Goal: Use online tool/utility: Utilize a website feature to perform a specific function

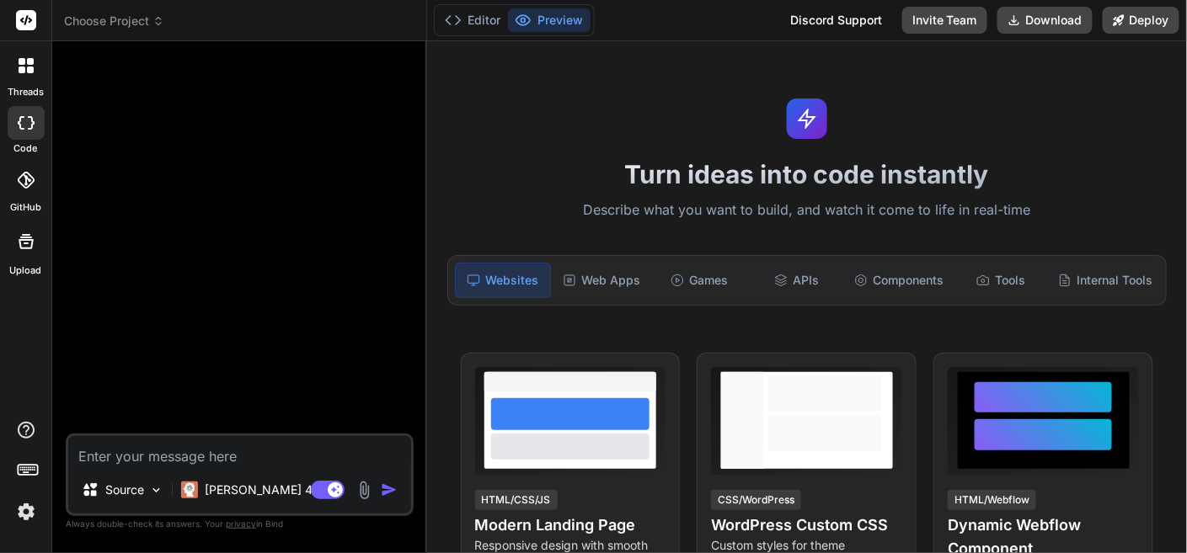
type textarea "x"
click at [1045, 22] on button "Download" at bounding box center [1044, 20] width 95 height 27
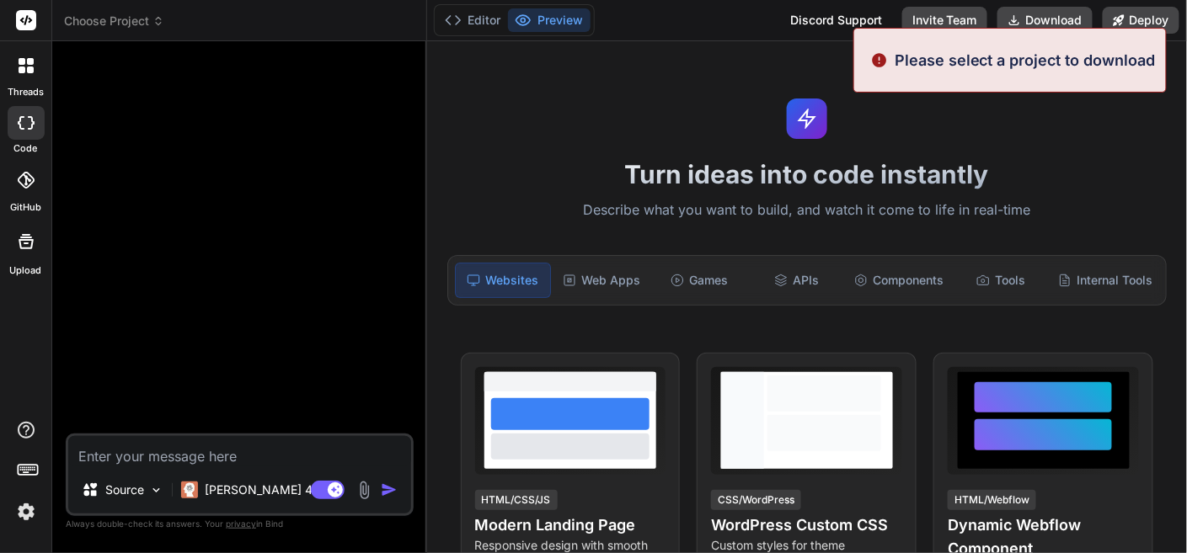
click at [1072, 169] on h1 "Turn ideas into code instantly" at bounding box center [807, 174] width 740 height 30
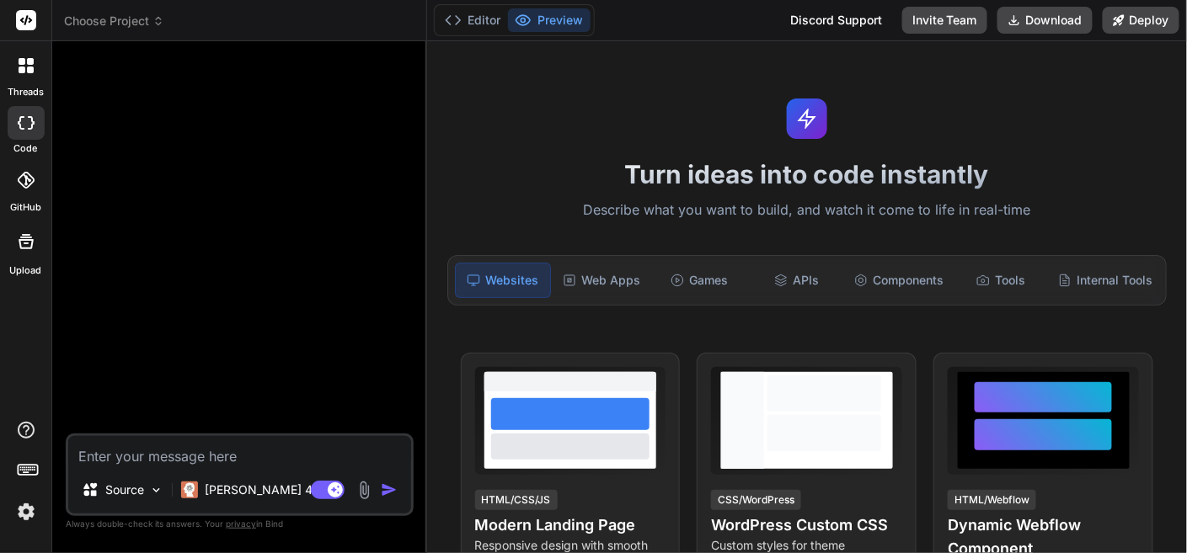
click at [521, 120] on div "Turn ideas into code instantly Describe what you want to build, and watch it co…" at bounding box center [807, 297] width 760 height 512
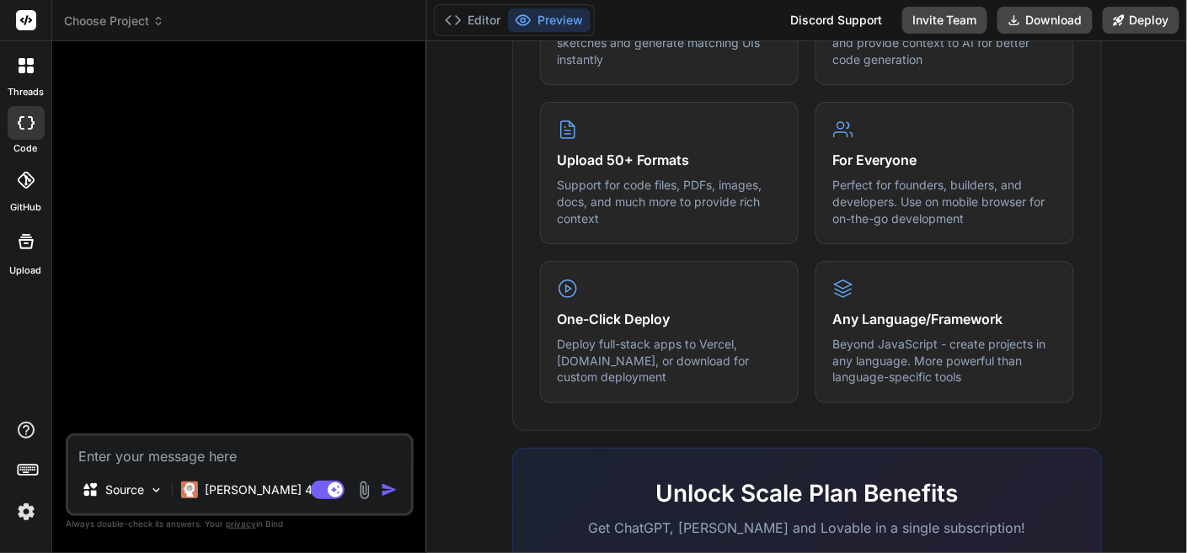
scroll to position [187, 0]
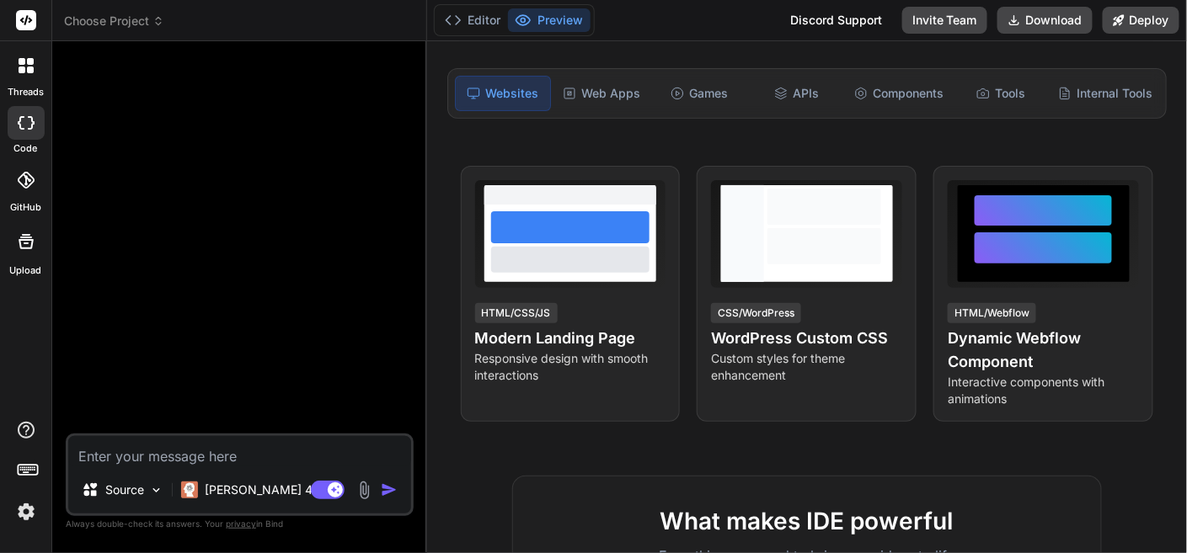
click at [20, 179] on div at bounding box center [26, 180] width 37 height 37
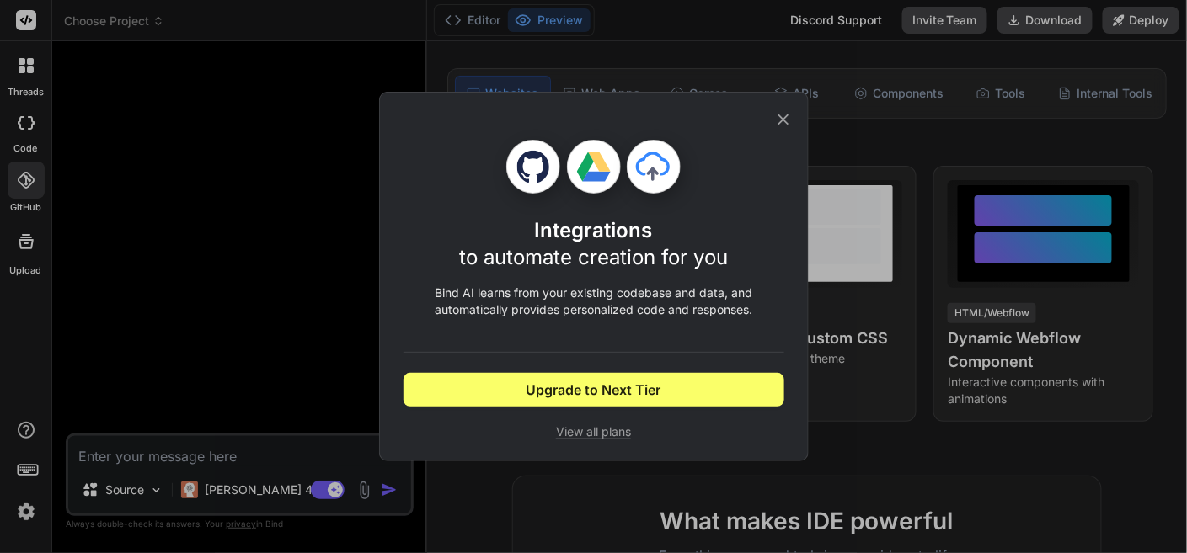
click at [19, 238] on div "Integrations to automate creation for you Bind AI learns from your existing cod…" at bounding box center [593, 276] width 1187 height 553
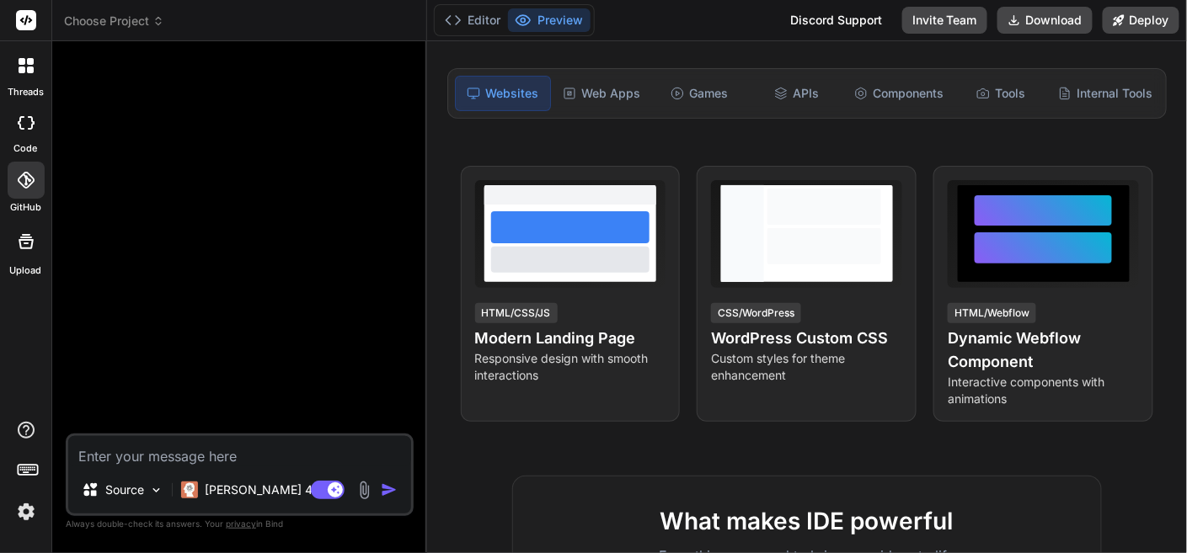
click at [27, 67] on icon at bounding box center [30, 70] width 7 height 7
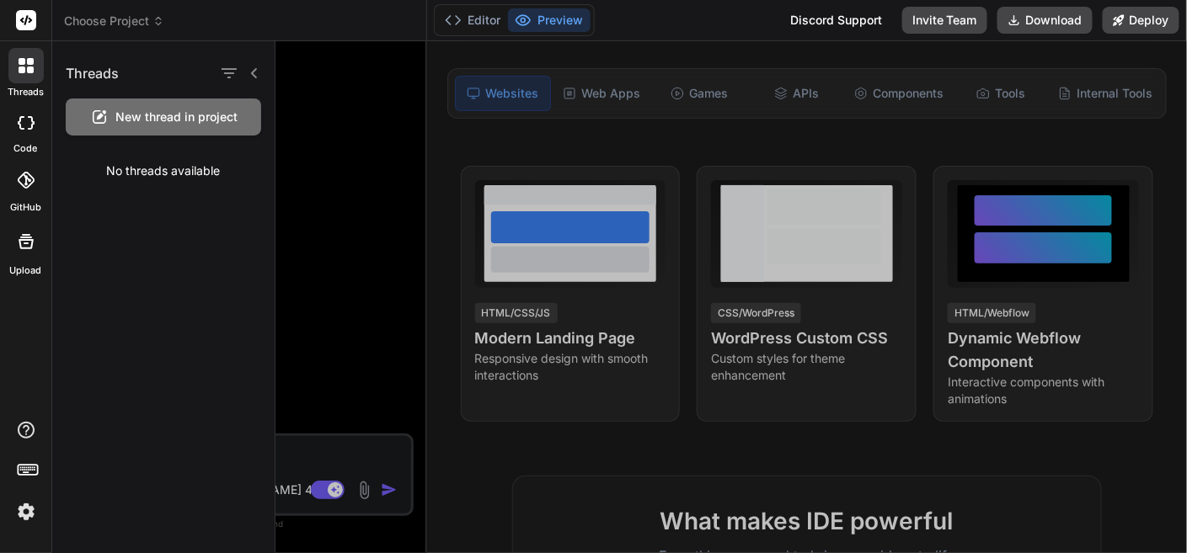
click at [25, 62] on icon at bounding box center [26, 65] width 15 height 15
click at [16, 18] on icon at bounding box center [26, 20] width 20 height 20
